Goal: Task Accomplishment & Management: Manage account settings

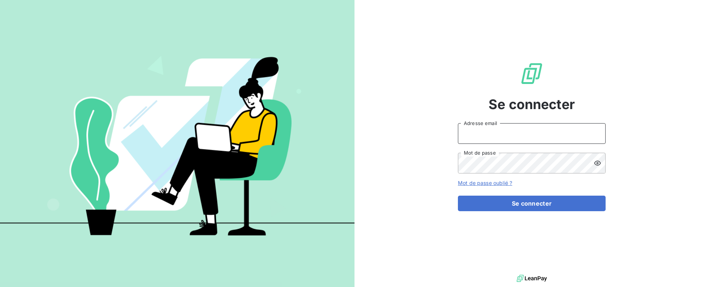
click at [471, 136] on input "Adresse email" at bounding box center [532, 133] width 148 height 21
type input "[EMAIL_ADDRESS][DOMAIN_NAME]"
click at [458, 195] on button "Se connecter" at bounding box center [532, 203] width 148 height 16
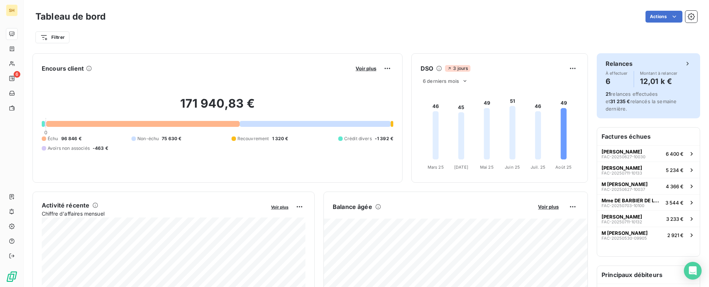
click at [653, 78] on h4 "12,01 k €" at bounding box center [659, 81] width 38 height 12
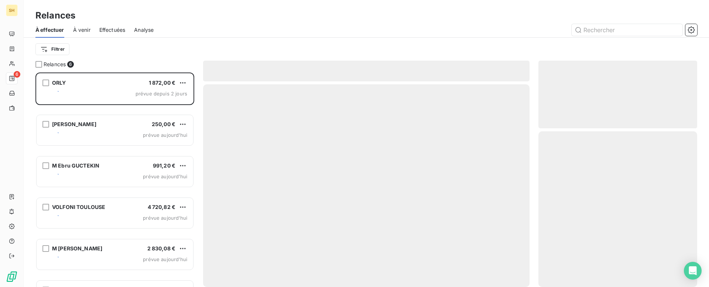
scroll to position [214, 159]
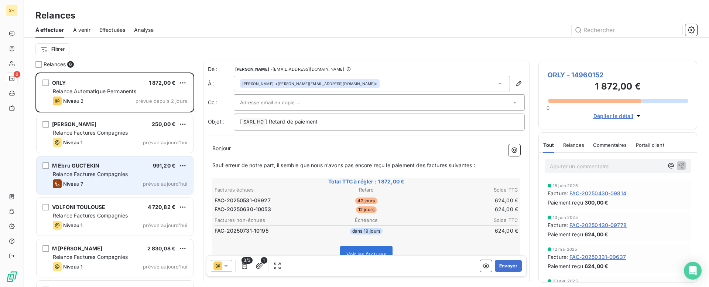
click at [159, 175] on div "ORLY 1 872,00 € Relance Automatique Permanents Niveau 2 prévue depuis 2 jours […" at bounding box center [114, 179] width 159 height 214
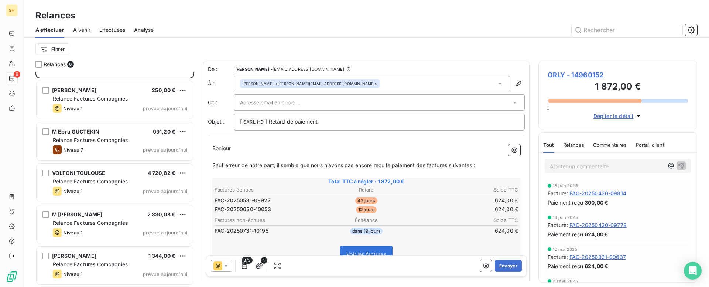
scroll to position [0, 0]
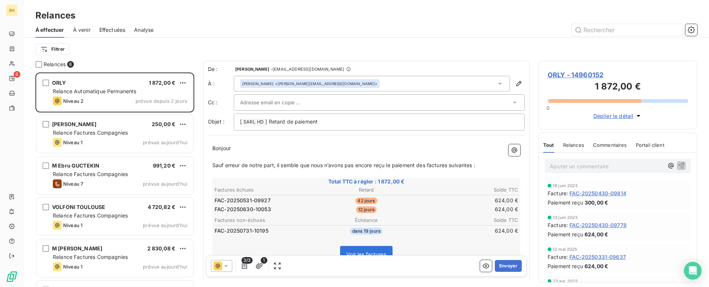
click at [286, 40] on div "Filtrer" at bounding box center [366, 49] width 662 height 23
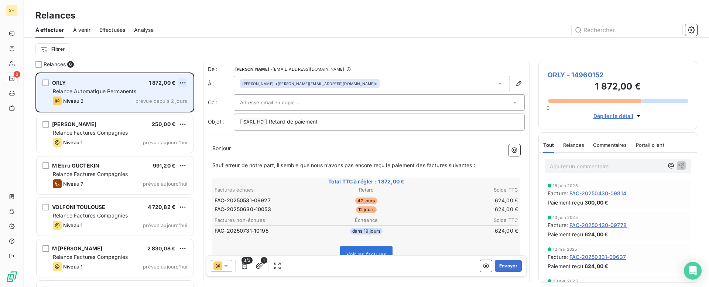
click at [184, 83] on html "SH 6 Relances À effectuer À venir Effectuées Analyse Filtrer Relances 6 ORLY 1 …" at bounding box center [354, 143] width 709 height 287
click at [148, 113] on div "Passer cette action" at bounding box center [151, 111] width 66 height 12
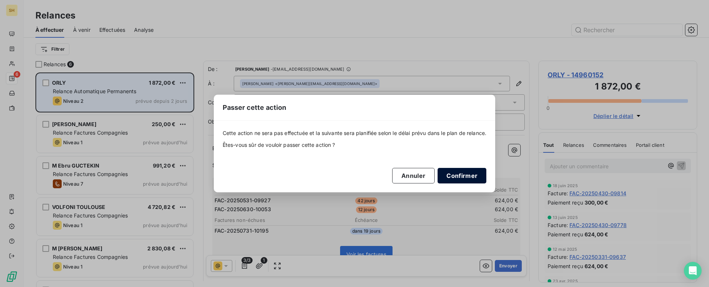
click at [457, 176] on button "Confirmer" at bounding box center [462, 176] width 49 height 16
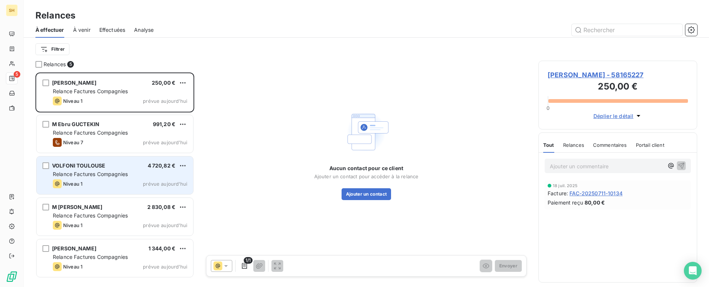
click at [130, 183] on div "Niveau 1 prévue aujourd’hui" at bounding box center [120, 183] width 134 height 9
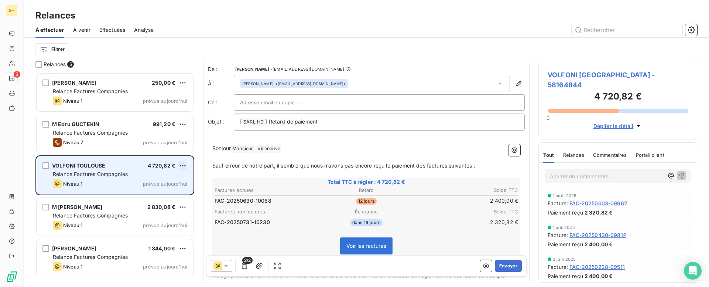
click at [183, 166] on html "SH 5 Relances À effectuer À venir Effectuées Analyse Filtrer Relances 5 Mme Est…" at bounding box center [354, 143] width 709 height 287
click at [167, 193] on div "Passer cette action" at bounding box center [151, 194] width 66 height 12
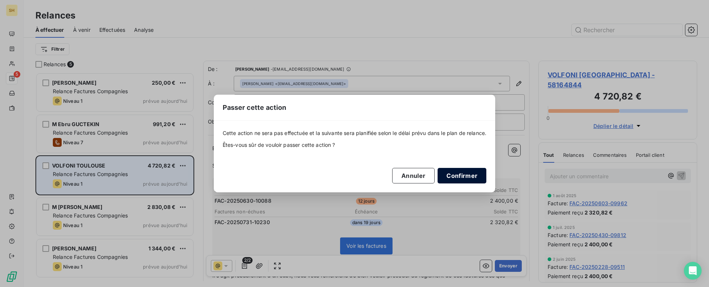
click at [476, 177] on button "Confirmer" at bounding box center [462, 176] width 49 height 16
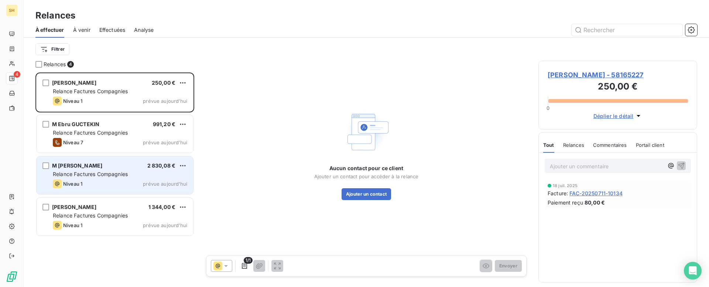
click at [124, 183] on div "Niveau 1 prévue aujourd’hui" at bounding box center [120, 183] width 134 height 9
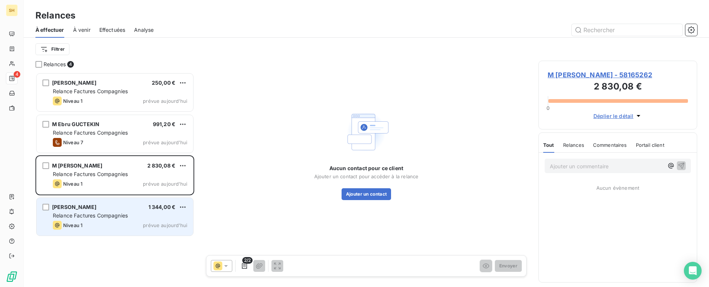
click at [137, 225] on div "Niveau 1 prévue aujourd’hui" at bounding box center [120, 225] width 134 height 9
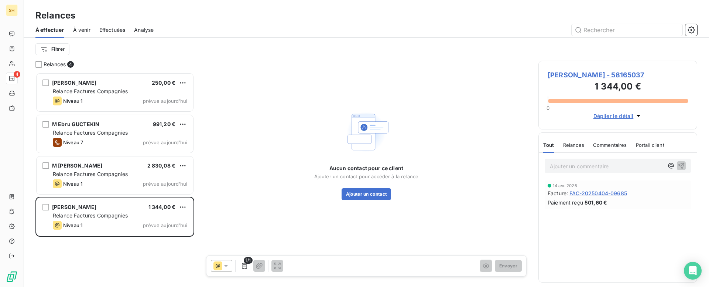
click at [612, 72] on span "Mme Brigitte LONCAN - 58165037" at bounding box center [618, 75] width 140 height 10
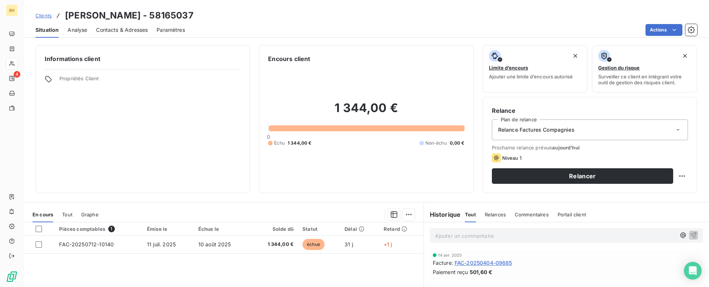
click at [161, 15] on h3 "Mme Brigitte LONCAN - 58165037" at bounding box center [129, 15] width 129 height 13
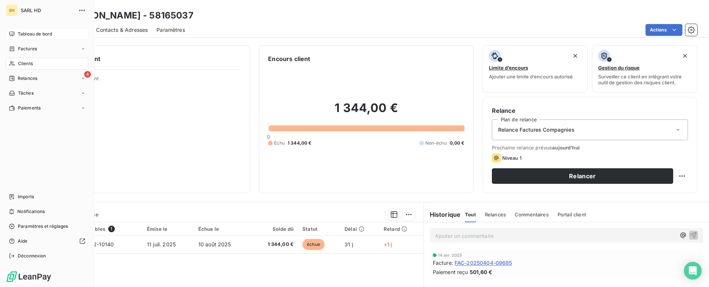
click at [38, 35] on span "Tableau de bord" at bounding box center [35, 34] width 34 height 7
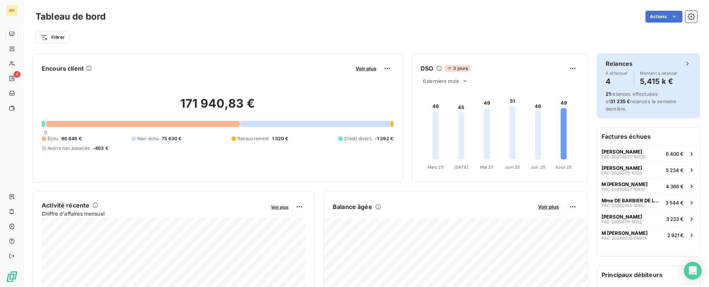
click at [654, 71] on span "Montant à relancer" at bounding box center [659, 73] width 38 height 4
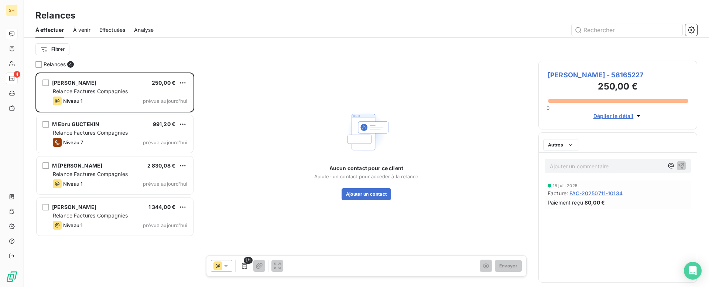
scroll to position [214, 159]
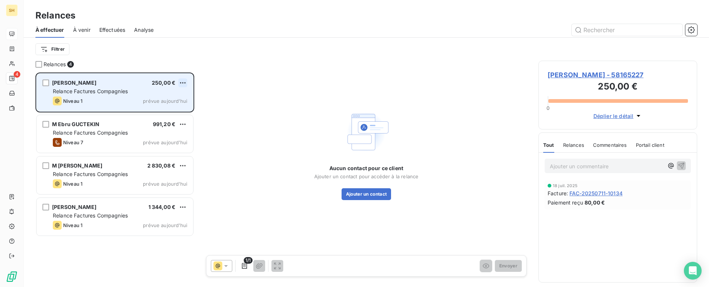
click at [186, 83] on html "SH 4 Relances À effectuer À venir Effectuées Analyse Filtrer Relances 4 Mme Est…" at bounding box center [354, 143] width 709 height 287
click at [140, 114] on div "Passer cette action" at bounding box center [151, 111] width 66 height 12
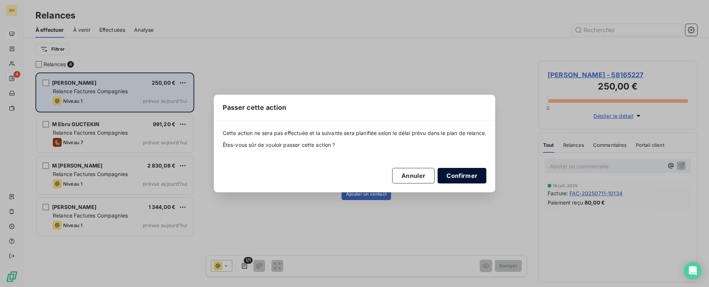
click at [453, 177] on button "Confirmer" at bounding box center [462, 176] width 49 height 16
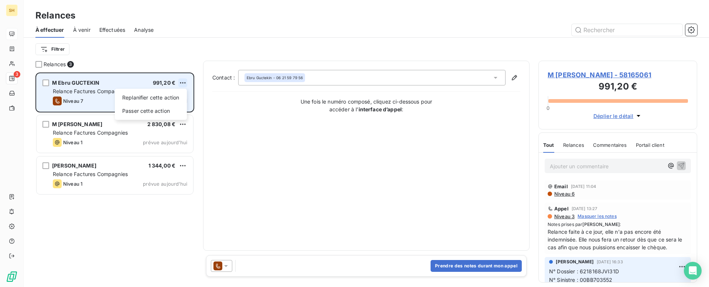
click at [183, 82] on html "SH 3 Relances À effectuer À venir Effectuées Analyse Filtrer Relances 3 M Ebru …" at bounding box center [354, 143] width 709 height 287
click at [164, 108] on div "Passer cette action" at bounding box center [151, 111] width 66 height 12
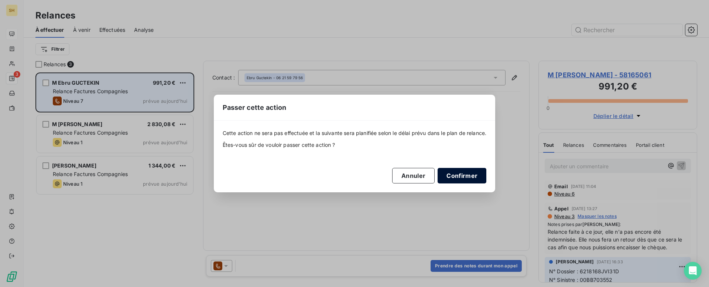
click at [462, 183] on button "Confirmer" at bounding box center [462, 176] width 49 height 16
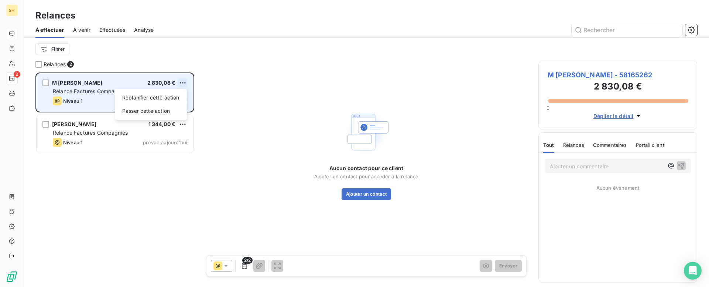
click at [184, 82] on html "SH 2 Relances À effectuer À venir Effectuées Analyse Filtrer Relances 2 M Arnau…" at bounding box center [354, 143] width 709 height 287
click at [164, 107] on div "Passer cette action" at bounding box center [151, 111] width 66 height 12
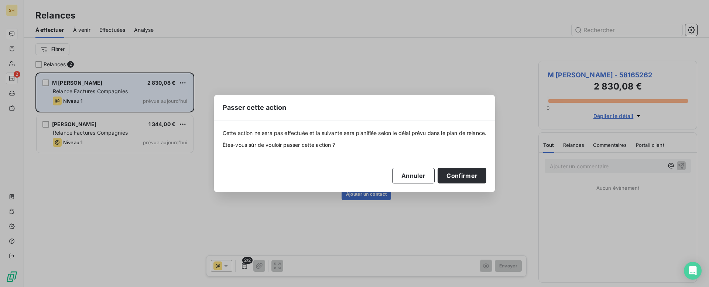
click at [256, 32] on div "Passer cette action Cette action ne sera pas effectuée et la suivante sera plan…" at bounding box center [354, 143] width 709 height 287
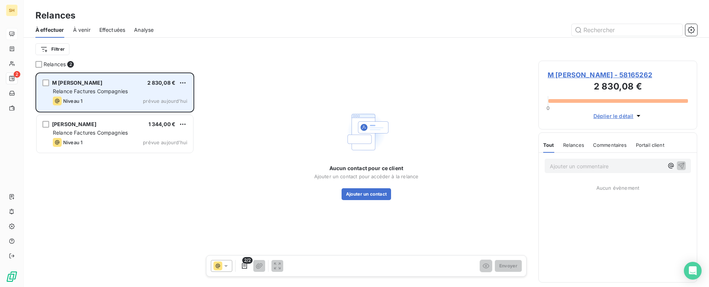
click at [619, 78] on span "M Arnaud CAUSSANEL - 58165262" at bounding box center [618, 75] width 140 height 10
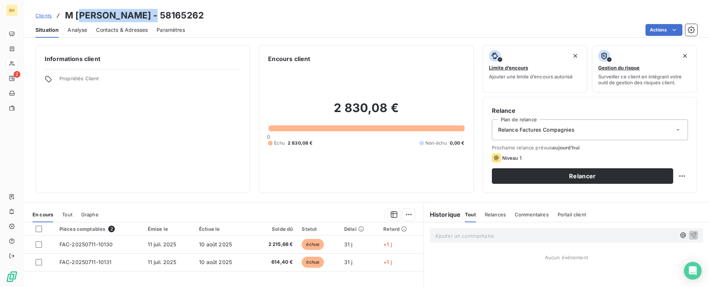
drag, startPoint x: 162, startPoint y: 15, endPoint x: 81, endPoint y: 17, distance: 81.0
click at [81, 17] on h3 "M Arnaud CAUSSANEL - 58165262" at bounding box center [134, 15] width 139 height 13
click at [128, 25] on div "Contacts & Adresses" at bounding box center [122, 30] width 52 height 16
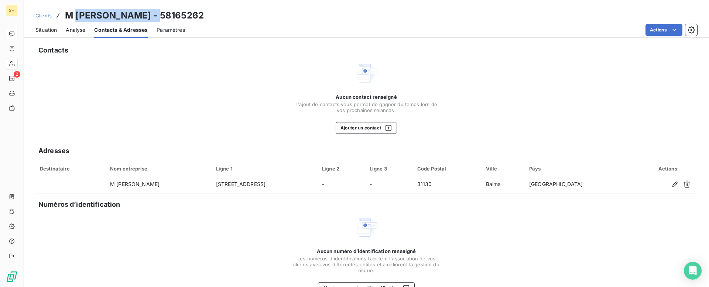
drag, startPoint x: 164, startPoint y: 16, endPoint x: 74, endPoint y: 15, distance: 90.2
click at [74, 15] on h3 "M Arnaud CAUSSANEL - 58165262" at bounding box center [134, 15] width 139 height 13
copy h3 "Arnaud CAUSSANEL"
